Goal: Use online tool/utility

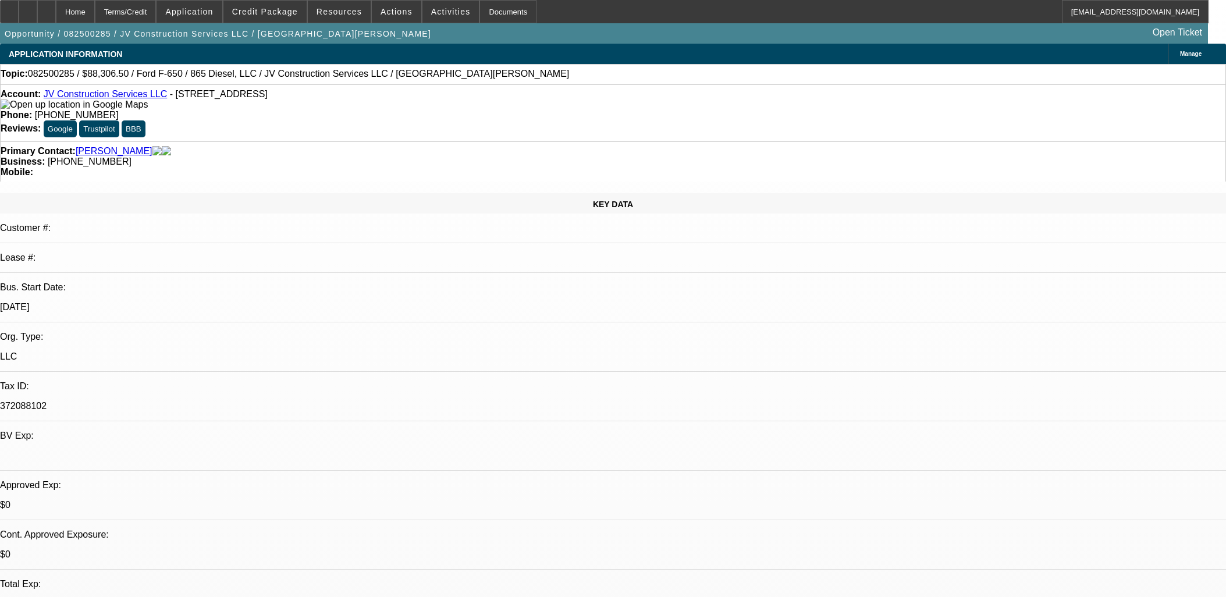
select select "0.15"
select select "2"
select select "0.1"
select select "4"
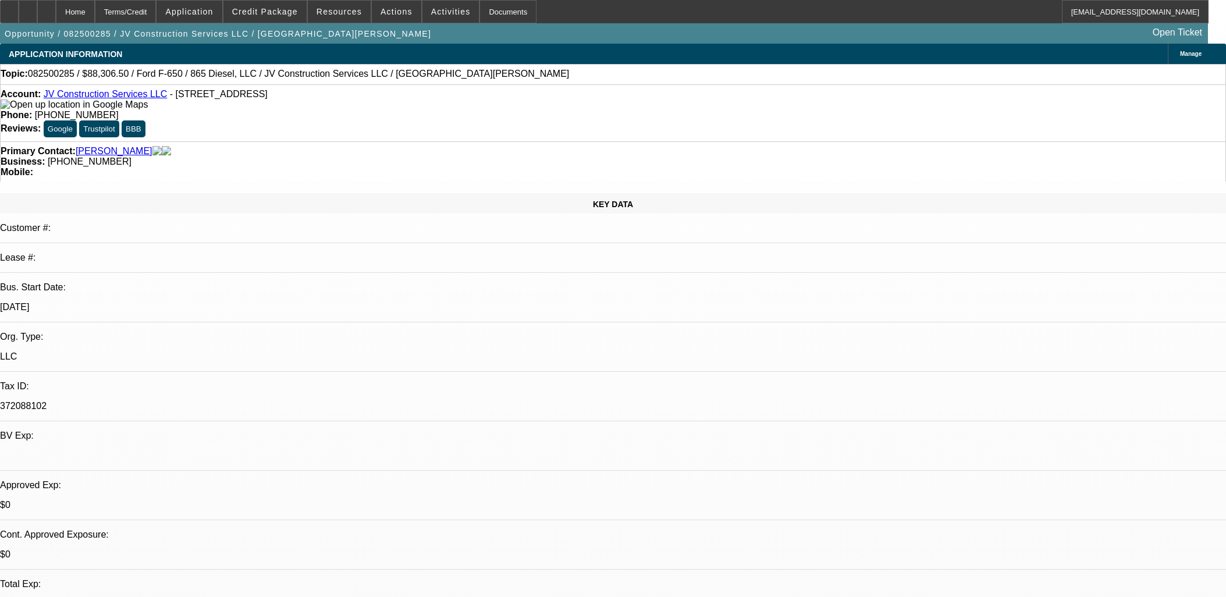
select select "0.1"
select select "2"
select select "0.1"
select select "4"
